Goal: Task Accomplishment & Management: Manage account settings

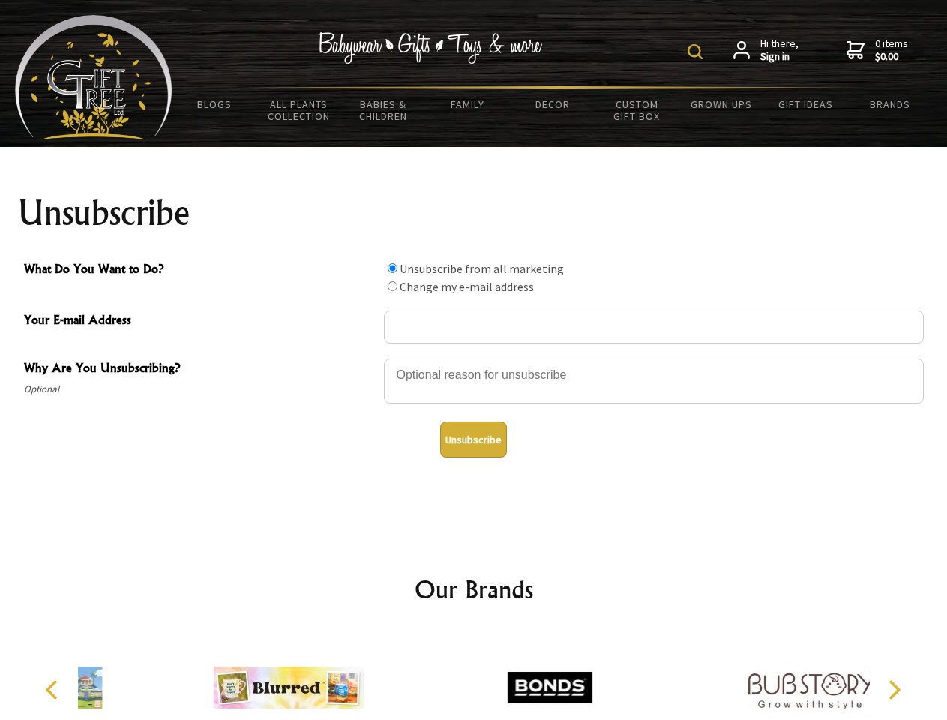
click at [697, 52] on img at bounding box center [695, 51] width 15 height 15
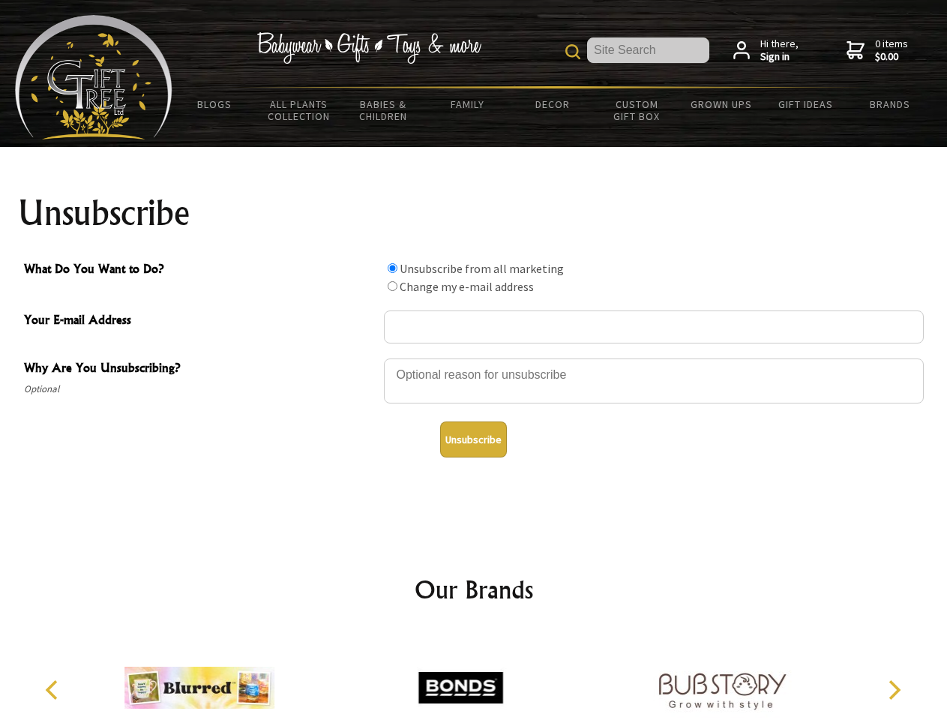
click at [474, 358] on div at bounding box center [654, 383] width 540 height 52
click at [392, 268] on input "What Do You Want to Do?" at bounding box center [393, 268] width 10 height 10
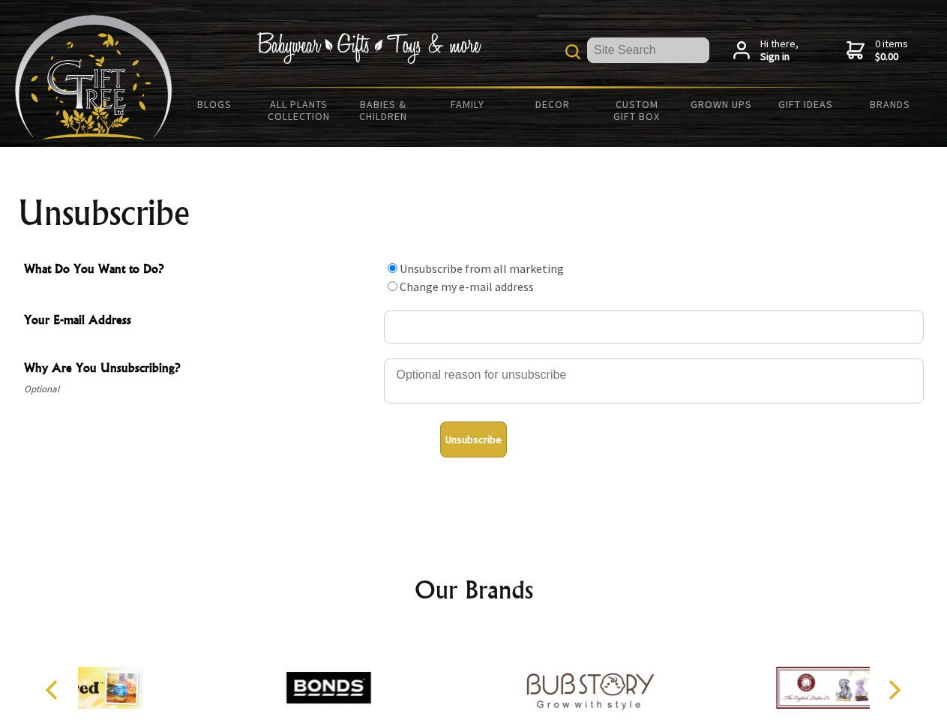
click at [392, 286] on input "What Do You Want to Do?" at bounding box center [393, 286] width 10 height 10
radio input "true"
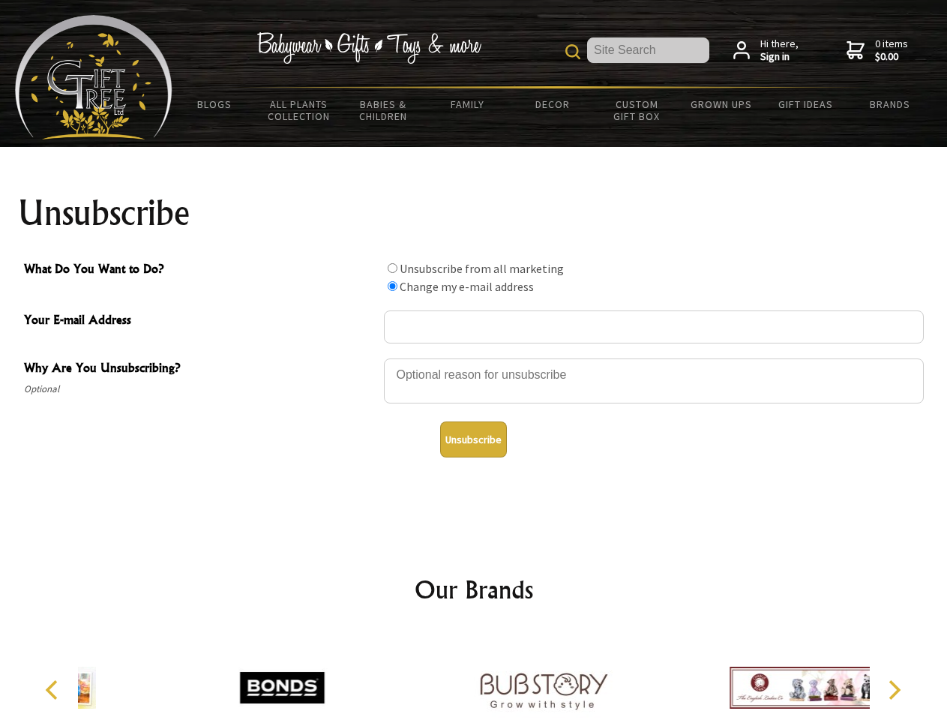
click at [473, 439] on button "Unsubscribe" at bounding box center [473, 439] width 67 height 36
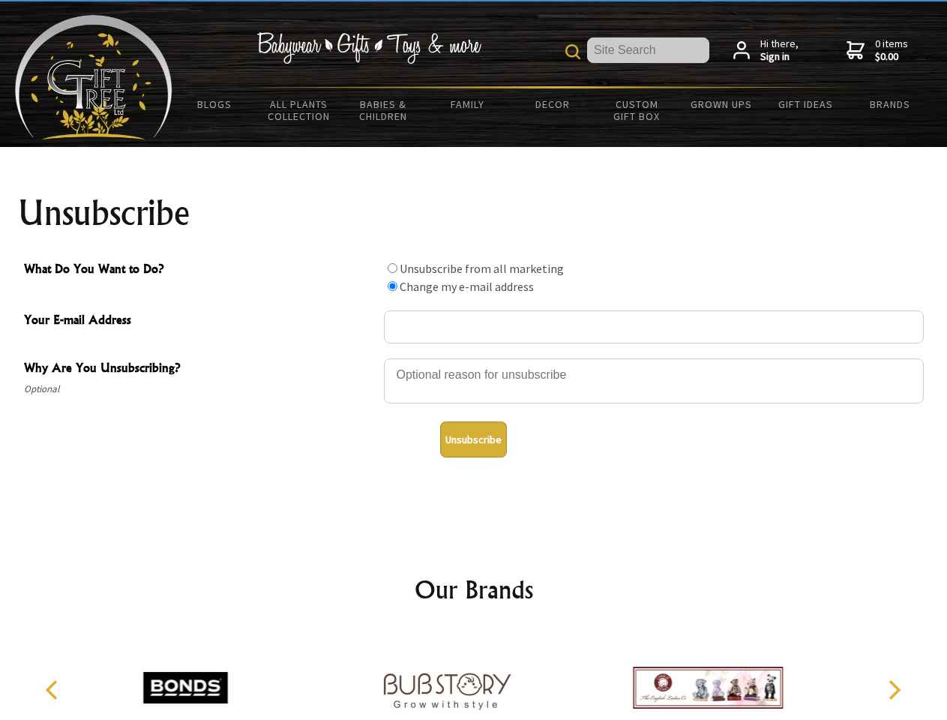
click at [474, 676] on img at bounding box center [447, 687] width 150 height 112
click at [54, 690] on icon "Previous" at bounding box center [52, 689] width 19 height 19
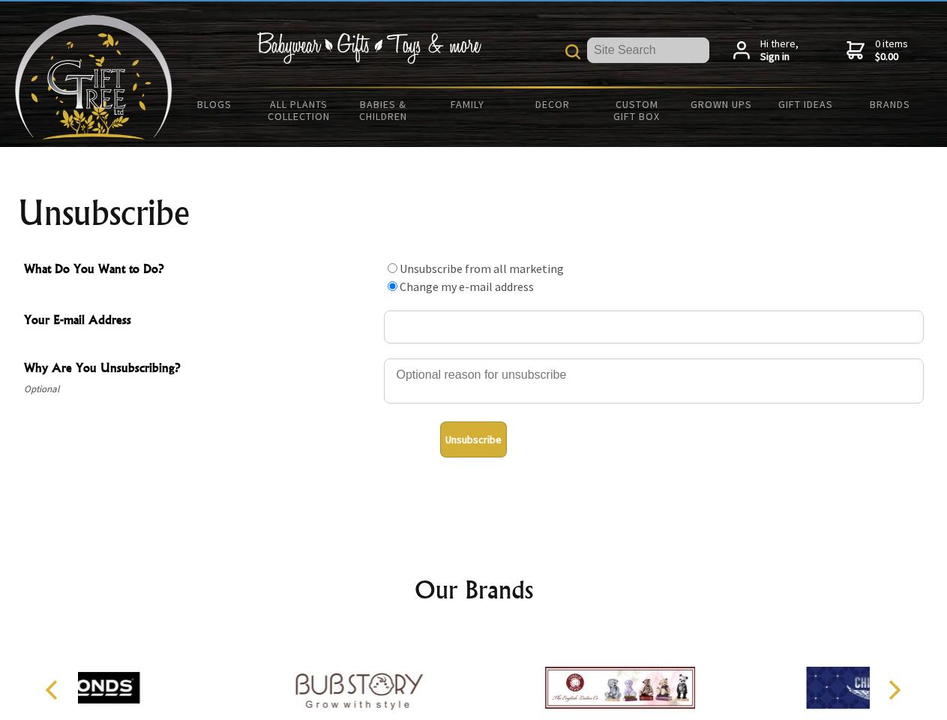
click at [894, 690] on icon "Next" at bounding box center [892, 689] width 19 height 19
